Goal: Information Seeking & Learning: Find specific page/section

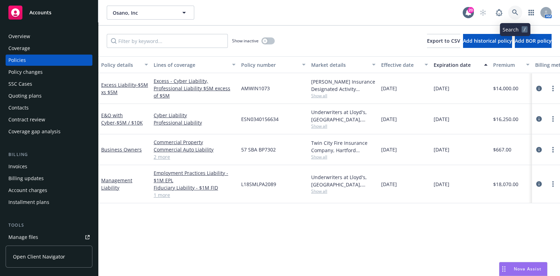
click at [515, 7] on link at bounding box center [515, 13] width 14 height 14
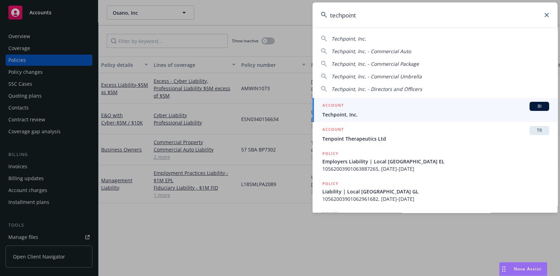
type input "techpoint"
click at [334, 106] on h5 "ACCOUNT" at bounding box center [332, 106] width 21 height 8
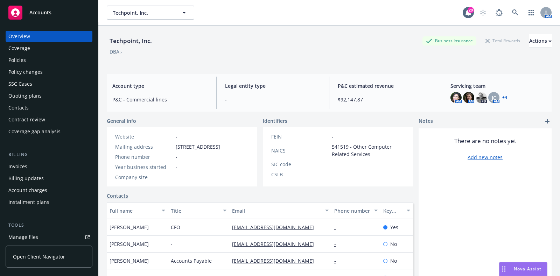
click at [31, 58] on div "Policies" at bounding box center [48, 60] width 81 height 11
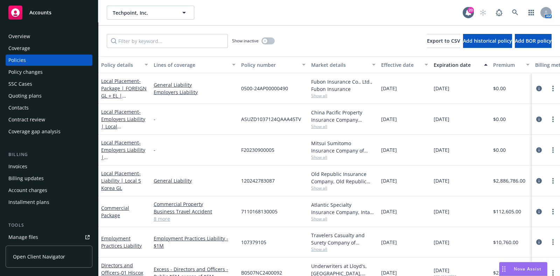
scroll to position [0, 0]
click at [536, 210] on icon "circleInformation" at bounding box center [539, 212] width 6 height 6
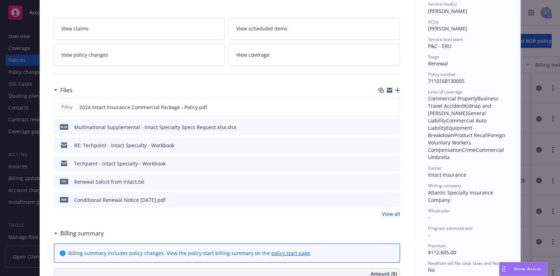
scroll to position [109, 0]
click at [390, 107] on icon "preview file" at bounding box center [393, 106] width 6 height 5
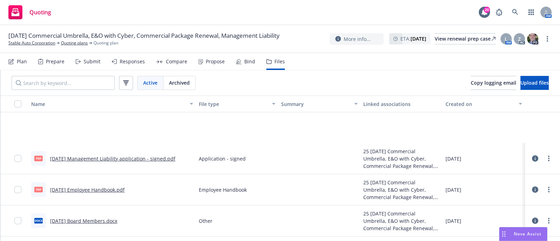
scroll to position [84, 0]
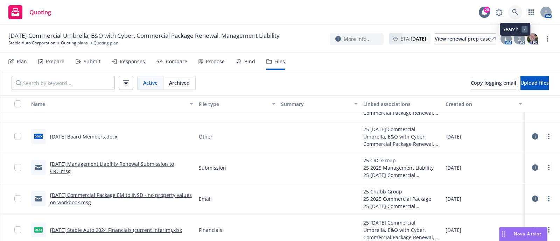
click at [513, 13] on icon at bounding box center [515, 12] width 6 height 6
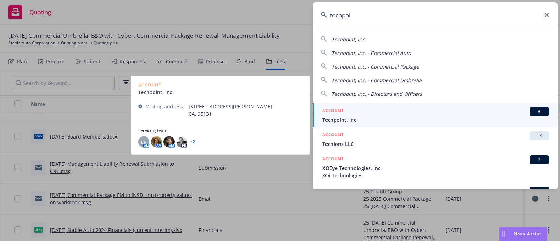
type input "techpoi"
click at [344, 111] on div "ACCOUNT BI" at bounding box center [435, 111] width 227 height 9
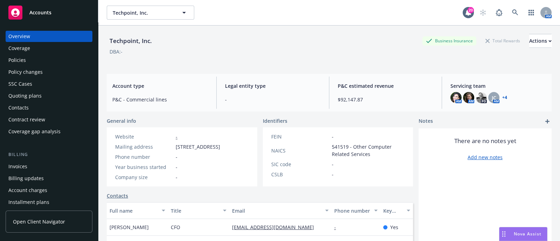
click at [28, 62] on div "Policies" at bounding box center [48, 60] width 81 height 11
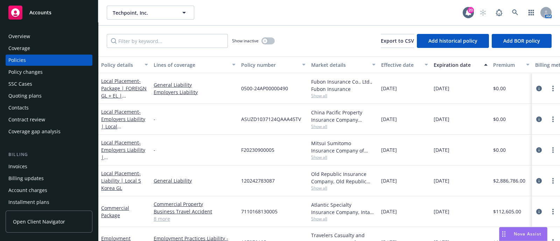
click at [35, 92] on div "Quoting plans" at bounding box center [24, 95] width 33 height 11
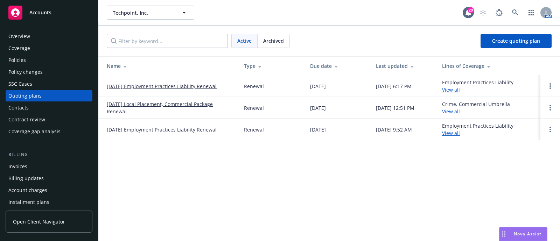
click at [263, 36] on div "Archived" at bounding box center [273, 40] width 32 height 13
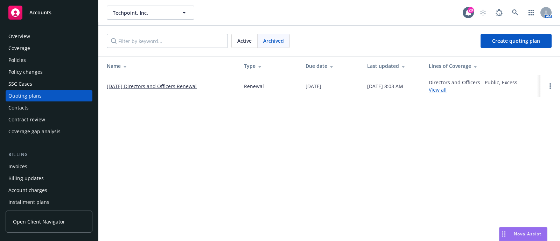
click at [248, 40] on span "Active" at bounding box center [244, 40] width 14 height 7
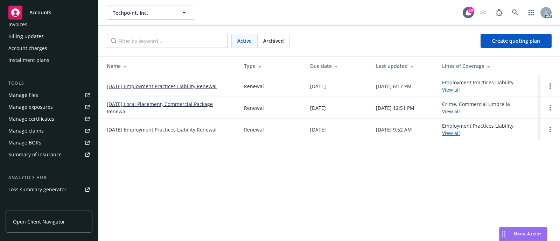
scroll to position [139, 0]
click at [43, 98] on link "Manage files" at bounding box center [49, 98] width 87 height 11
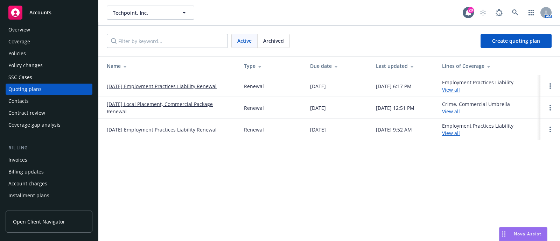
scroll to position [0, 0]
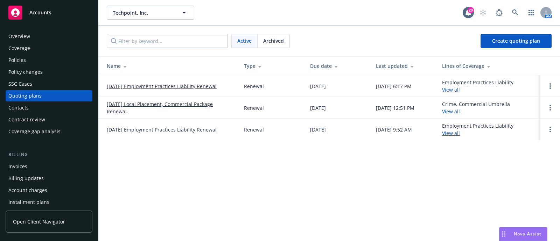
click at [40, 61] on div "Policies" at bounding box center [48, 60] width 81 height 11
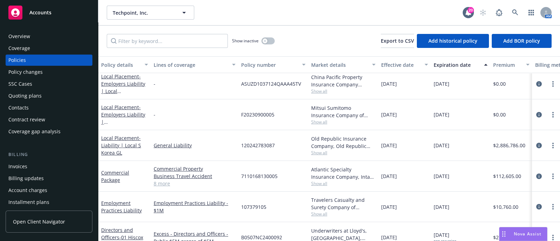
scroll to position [40, 0]
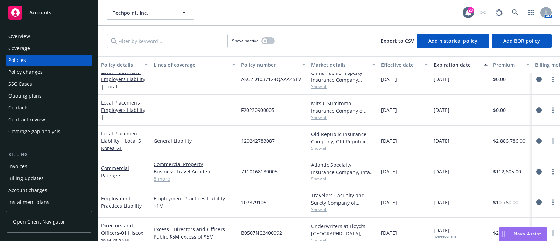
click at [30, 38] on div "Overview" at bounding box center [48, 36] width 81 height 11
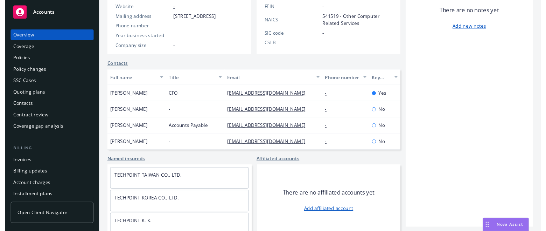
scroll to position [136, 0]
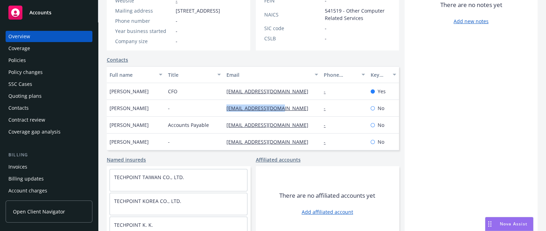
drag, startPoint x: 289, startPoint y: 126, endPoint x: 199, endPoint y: 123, distance: 89.6
click at [199, 117] on div "Michelle Ho - mho@techpointinc.com - No" at bounding box center [253, 108] width 292 height 17
copy div "[EMAIL_ADDRESS][DOMAIN_NAME]"
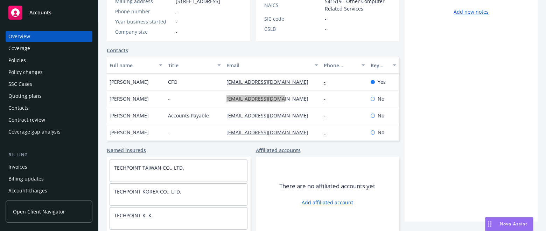
scroll to position [0, 0]
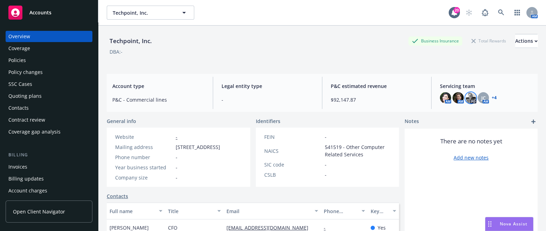
click at [465, 98] on img at bounding box center [470, 97] width 11 height 11
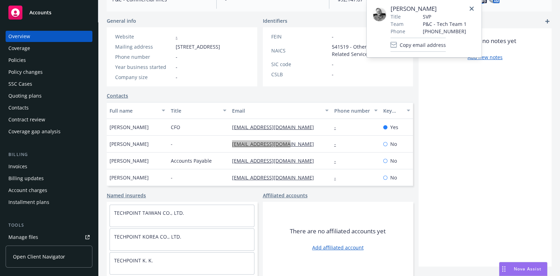
scroll to position [107, 0]
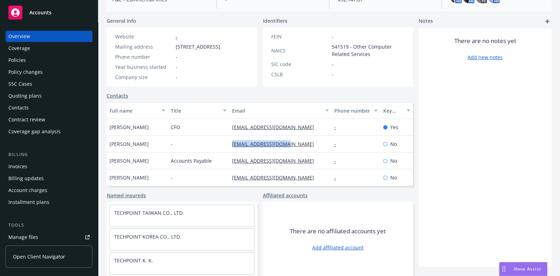
click at [55, 72] on div "Policy changes" at bounding box center [48, 71] width 81 height 11
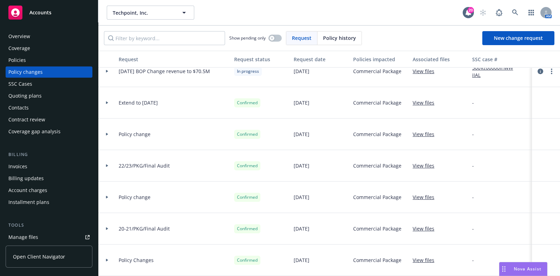
scroll to position [81, 0]
click at [61, 55] on div "Policies" at bounding box center [48, 60] width 81 height 11
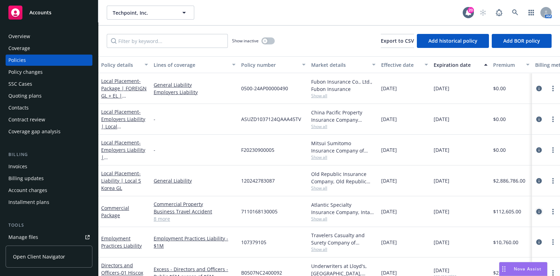
click at [536, 211] on icon "circleInformation" at bounding box center [539, 212] width 6 height 6
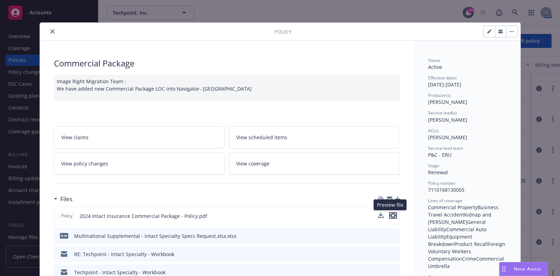
click at [390, 214] on icon "preview file" at bounding box center [393, 215] width 6 height 5
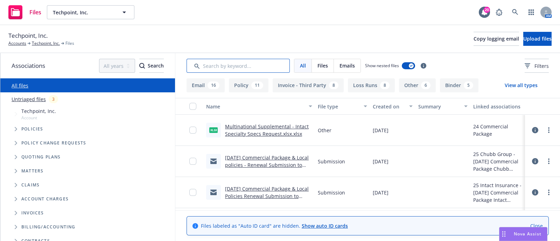
click at [222, 67] on input "Search by keyword..." at bounding box center [237, 66] width 103 height 14
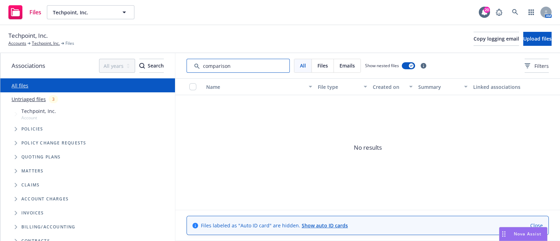
type input "comparison"
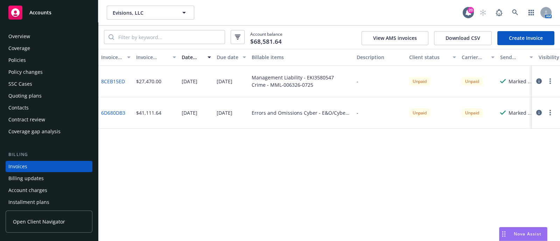
click at [31, 96] on div "Quoting plans" at bounding box center [24, 95] width 33 height 11
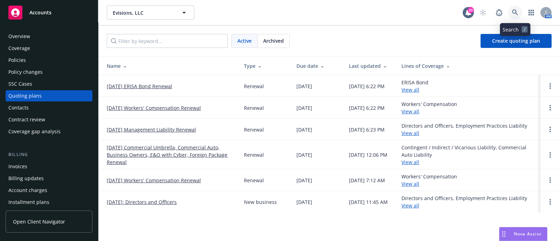
click at [511, 17] on link at bounding box center [515, 13] width 14 height 14
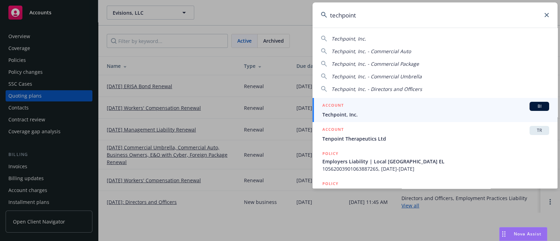
type input "techpoint"
click at [393, 104] on div "ACCOUNT BI" at bounding box center [435, 106] width 227 height 9
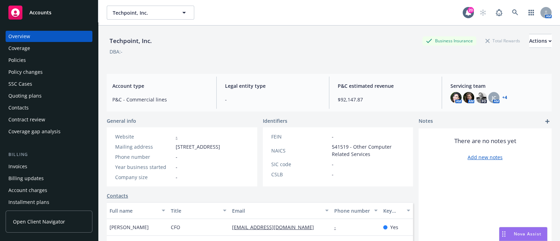
click at [31, 91] on div "Quoting plans" at bounding box center [24, 95] width 33 height 11
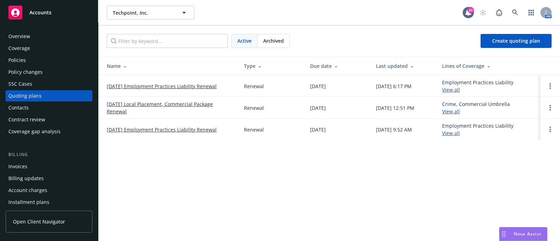
click at [190, 104] on link "8/21/25 Local Placement, Commercial Package Renewal" at bounding box center [170, 107] width 126 height 15
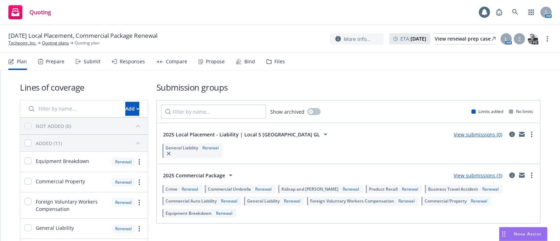
click at [282, 62] on div "Files" at bounding box center [279, 62] width 10 height 6
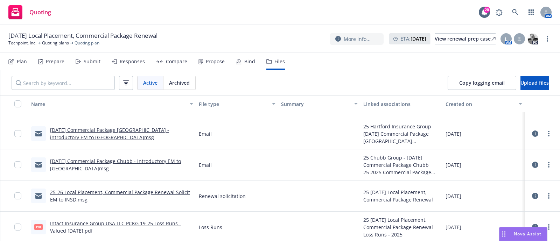
scroll to position [273, 0]
click at [153, 220] on link "Intact Insurance Group USA LLC PCKG 19-25 Loss Runs - Valued 05-22-2025.pdf" at bounding box center [115, 226] width 131 height 14
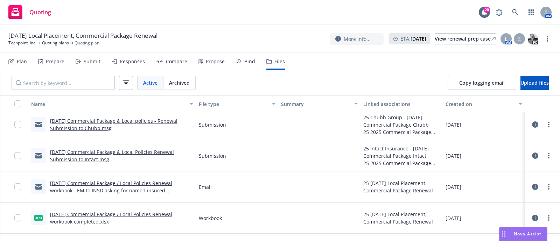
scroll to position [0, 0]
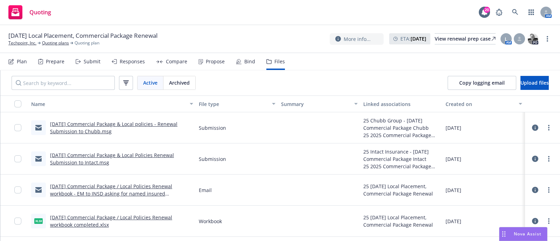
click at [122, 124] on link "8/21/2025 Commercial Package & Local policies - Renewal Submission to Chubb.msg" at bounding box center [113, 128] width 127 height 14
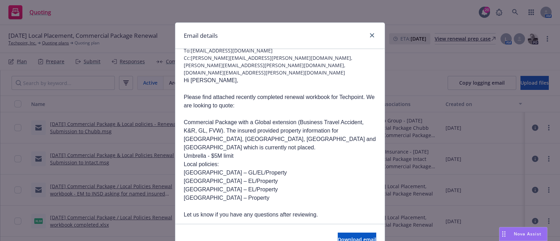
scroll to position [49, 0]
click at [371, 36] on link "close" at bounding box center [372, 35] width 8 height 8
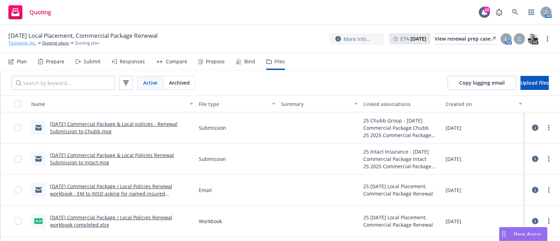
click at [26, 40] on link "Techpoint, Inc." at bounding box center [22, 43] width 28 height 6
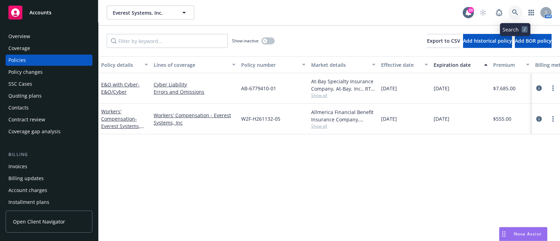
click at [521, 11] on link at bounding box center [515, 13] width 14 height 14
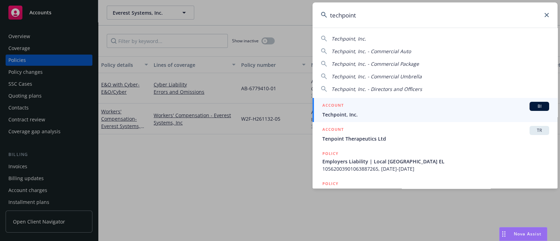
type input "techpoint"
click at [355, 112] on span "Techpoint, Inc." at bounding box center [435, 114] width 227 height 7
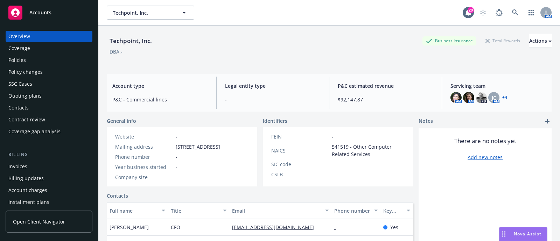
click at [35, 59] on div "Policies" at bounding box center [48, 60] width 81 height 11
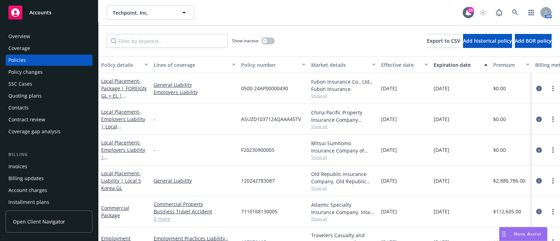
click at [318, 95] on span "Show all" at bounding box center [343, 96] width 64 height 6
click at [312, 36] on div "Show inactive Export to CSV Add historical policy Add BOR policy" at bounding box center [328, 41] width 461 height 31
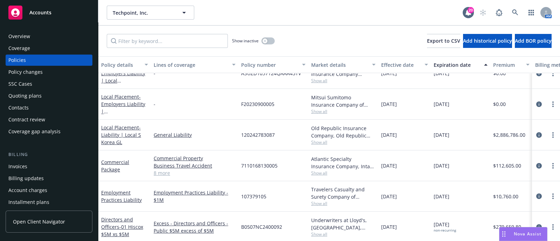
click at [158, 172] on link "8 more" at bounding box center [195, 172] width 82 height 7
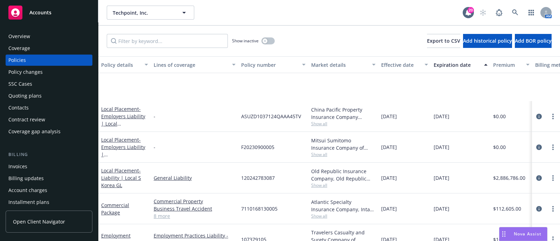
scroll to position [59, 0]
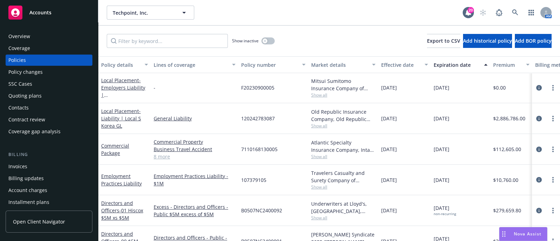
click at [160, 156] on link "8 more" at bounding box center [195, 156] width 82 height 7
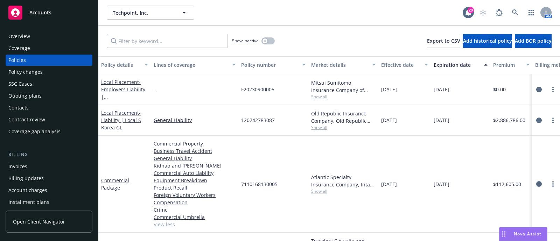
scroll to position [93, 0]
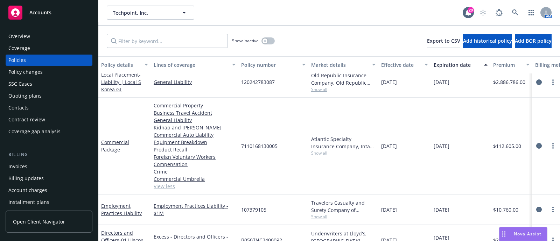
click at [320, 151] on span "Show all" at bounding box center [343, 153] width 64 height 6
click at [313, 119] on div "Atlantic Specialty Insurance Company, Intact Insurance Show all" at bounding box center [343, 146] width 70 height 97
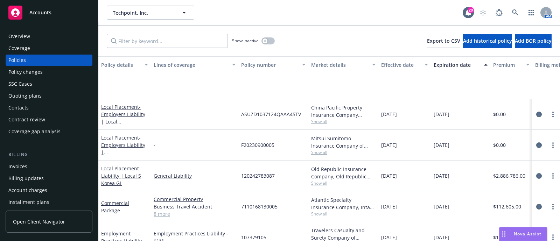
scroll to position [81, 0]
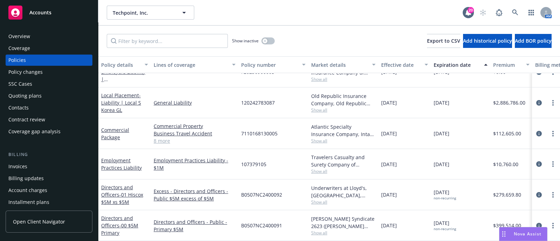
click at [163, 137] on link "8 more" at bounding box center [195, 140] width 82 height 7
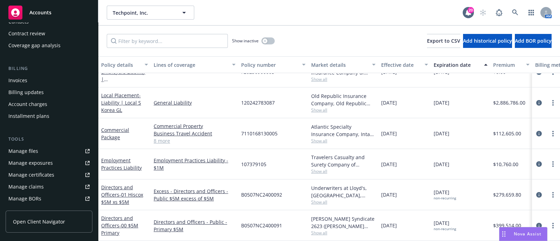
scroll to position [52, 0]
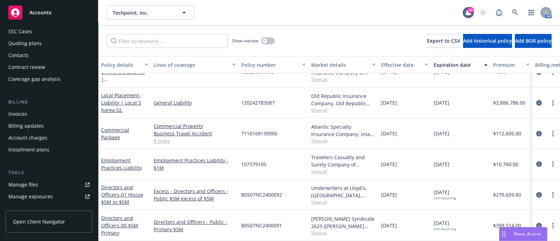
click at [41, 43] on div "Quoting plans" at bounding box center [48, 43] width 81 height 11
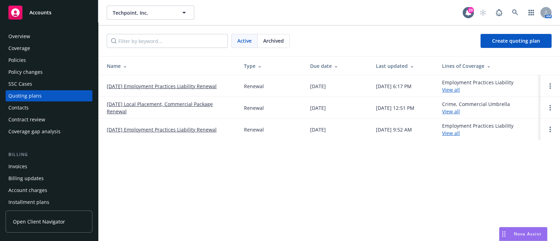
click at [132, 108] on link "8/21/25 Local Placement, Commercial Package Renewal" at bounding box center [170, 107] width 126 height 15
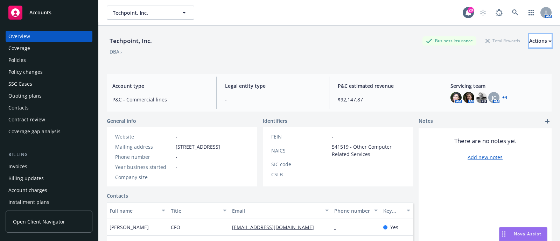
click at [529, 43] on div "Actions" at bounding box center [540, 40] width 22 height 13
click at [334, 51] on div "DBA: -" at bounding box center [329, 51] width 445 height 7
click at [512, 13] on icon at bounding box center [515, 12] width 6 height 6
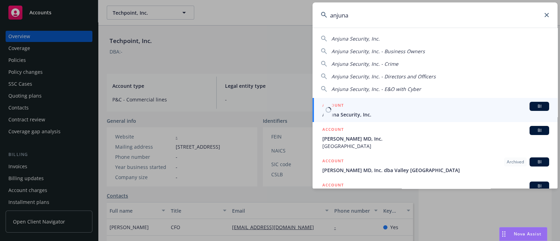
type input "anjuna"
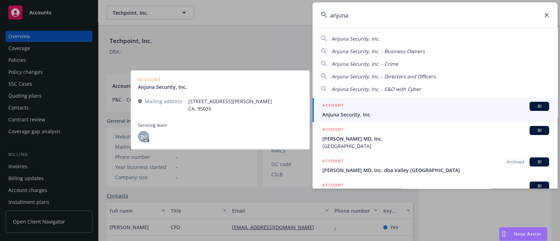
click at [381, 114] on span "Anjuna Security, Inc." at bounding box center [435, 114] width 227 height 7
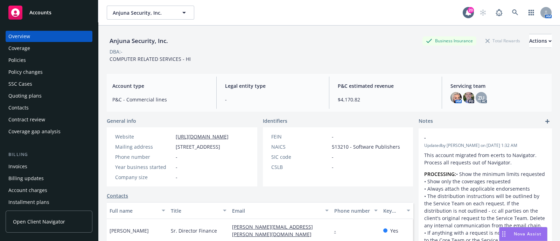
click at [24, 59] on div "Policies" at bounding box center [16, 60] width 17 height 11
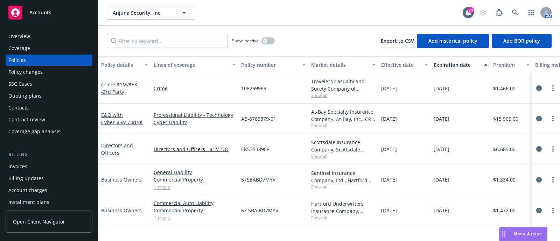
click at [36, 99] on div "Quoting plans" at bounding box center [24, 95] width 33 height 11
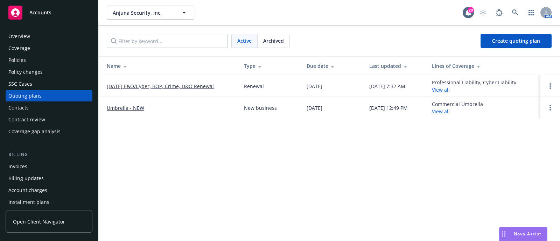
click at [172, 86] on link "[DATE] E&O/Cyber, BOP, Crime, D&O Renewal" at bounding box center [160, 86] width 107 height 7
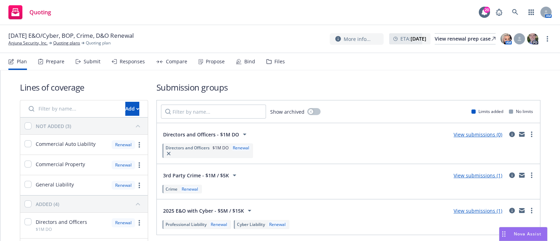
click at [280, 64] on div "Files" at bounding box center [279, 62] width 10 height 6
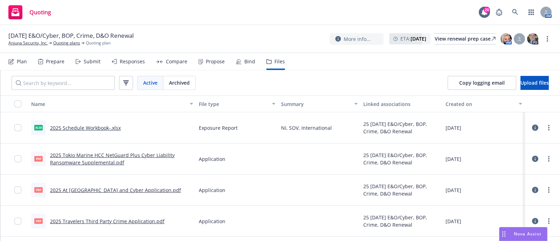
click at [532, 126] on icon at bounding box center [535, 128] width 6 height 6
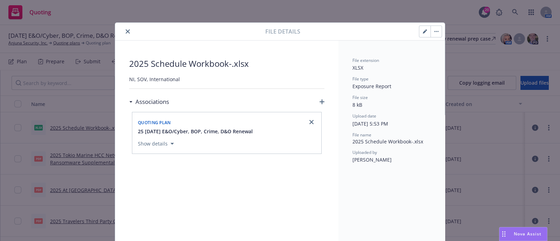
click at [126, 32] on icon "close" at bounding box center [128, 31] width 4 height 4
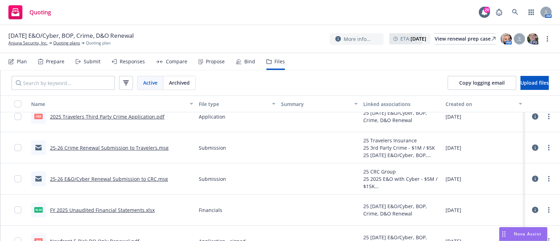
scroll to position [105, 0]
click at [154, 175] on link "25-26 E&O/Cyber Renewal Submission to CRC.msg" at bounding box center [109, 178] width 118 height 7
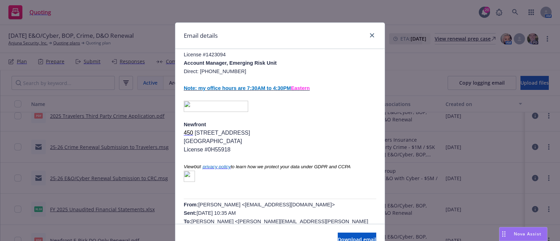
scroll to position [0, 0]
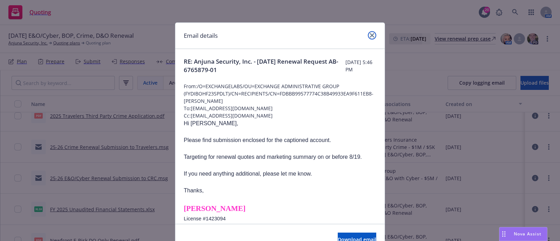
click at [369, 31] on link "close" at bounding box center [372, 35] width 8 height 8
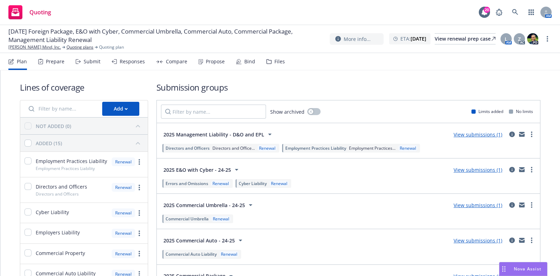
click at [86, 66] on div "Submit" at bounding box center [88, 61] width 25 height 17
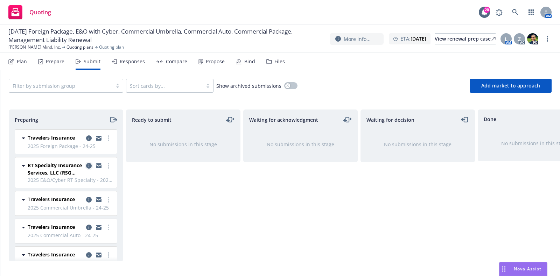
click at [86, 164] on icon "copy logging email" at bounding box center [89, 166] width 6 height 6
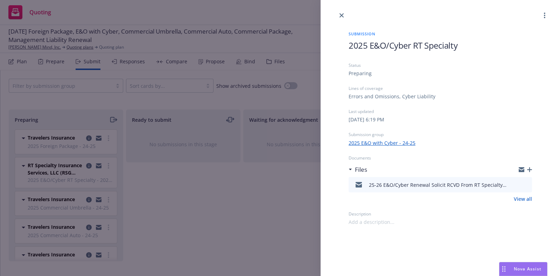
click at [526, 183] on icon "preview file" at bounding box center [525, 184] width 6 height 5
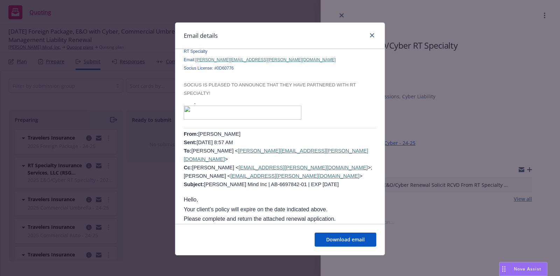
scroll to position [629, 0]
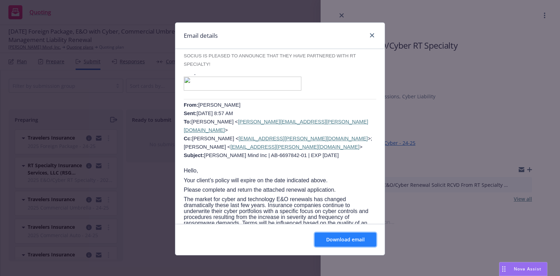
click at [326, 242] on span "Download email" at bounding box center [345, 239] width 38 height 7
click at [370, 35] on icon "close" at bounding box center [372, 35] width 4 height 4
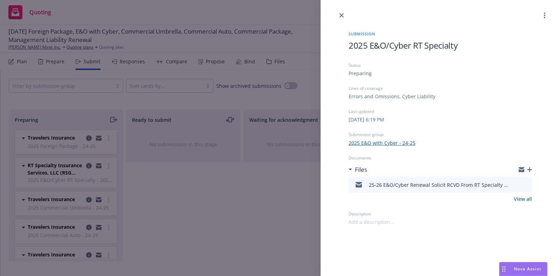
click at [160, 51] on div "Submission 2025 E&O/Cyber RT Specialty Status Preparing Lines of coverage Error…" at bounding box center [280, 138] width 560 height 276
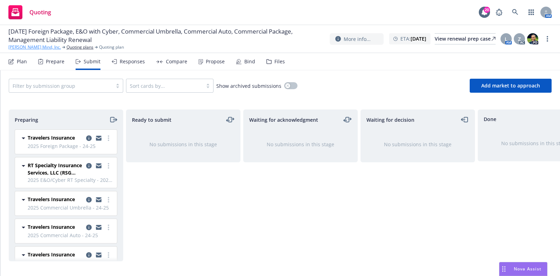
click at [30, 47] on link "[PERSON_NAME] Mind, Inc." at bounding box center [34, 47] width 52 height 6
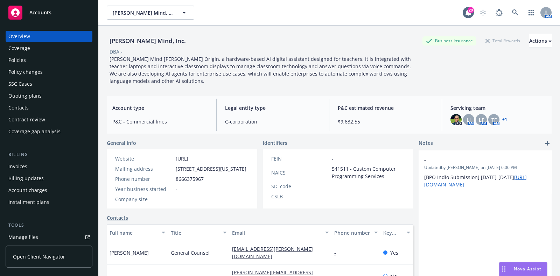
click at [49, 57] on div "Policies" at bounding box center [48, 60] width 81 height 11
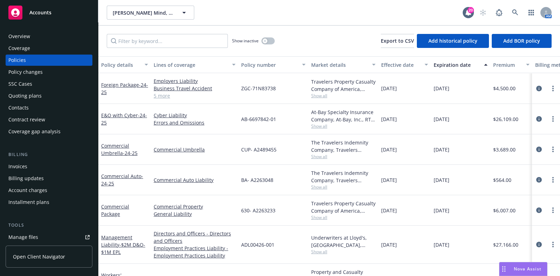
click at [318, 96] on span "Show all" at bounding box center [343, 96] width 64 height 6
click at [536, 90] on icon "circleInformation" at bounding box center [539, 89] width 6 height 6
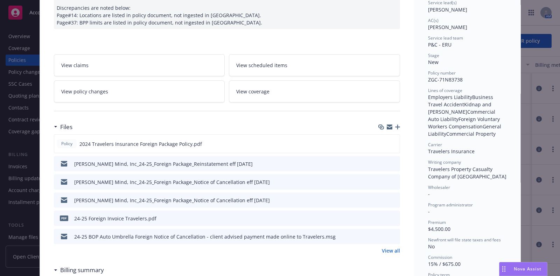
scroll to position [111, 0]
click at [387, 247] on link "View all" at bounding box center [391, 249] width 18 height 7
